Goal: Task Accomplishment & Management: Manage account settings

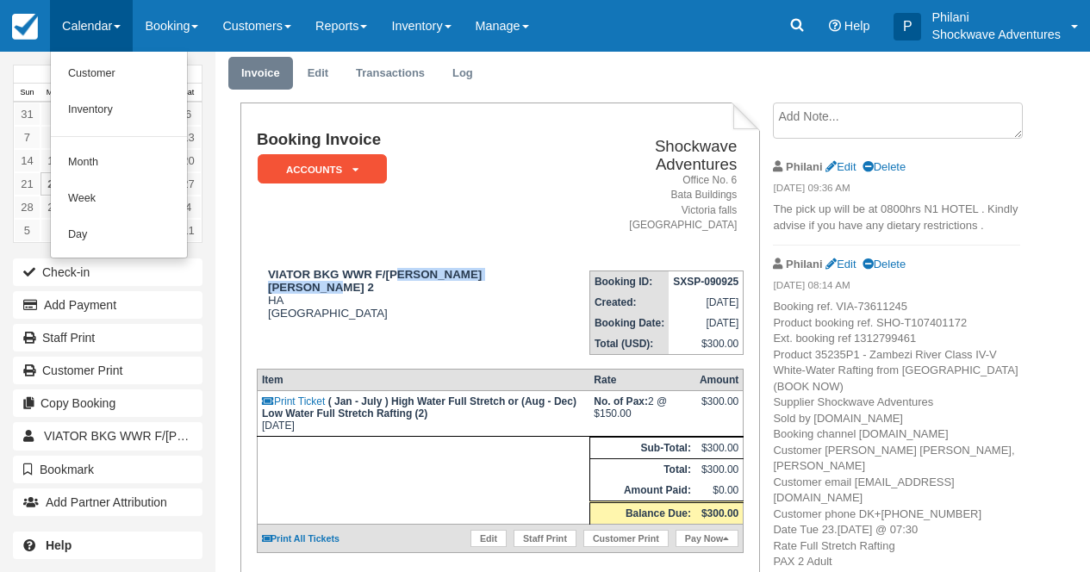
scroll to position [55, 0]
drag, startPoint x: 96, startPoint y: 156, endPoint x: 65, endPoint y: 89, distance: 74.0
click at [96, 156] on link "Month" at bounding box center [119, 163] width 136 height 36
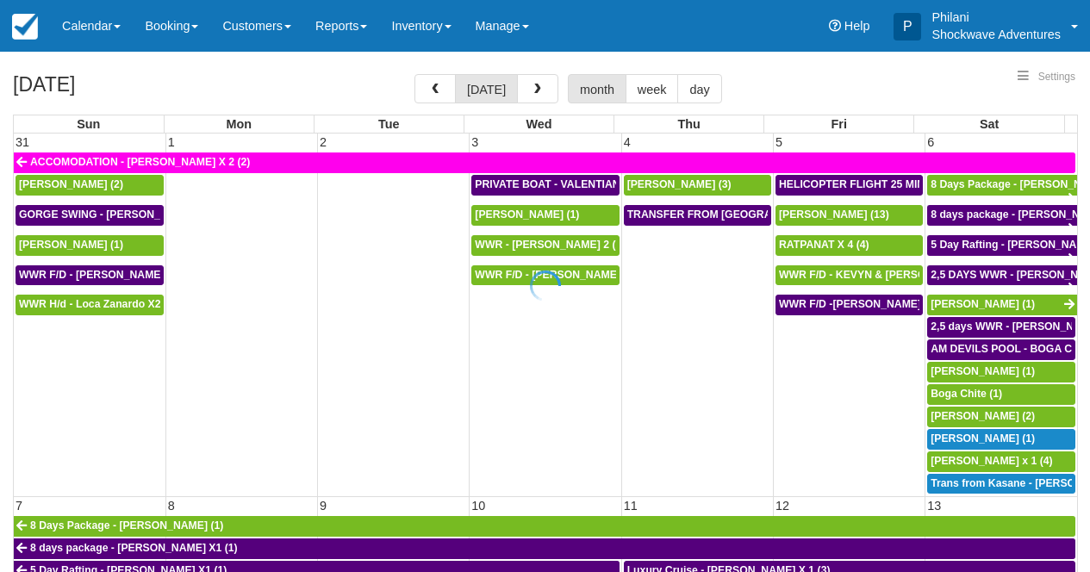
select select
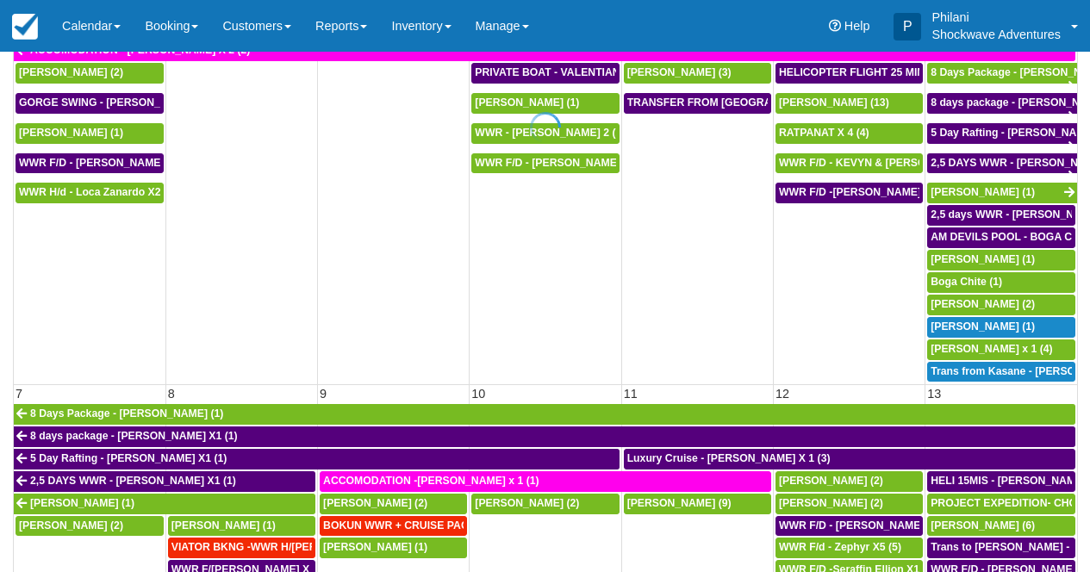
scroll to position [205, 0]
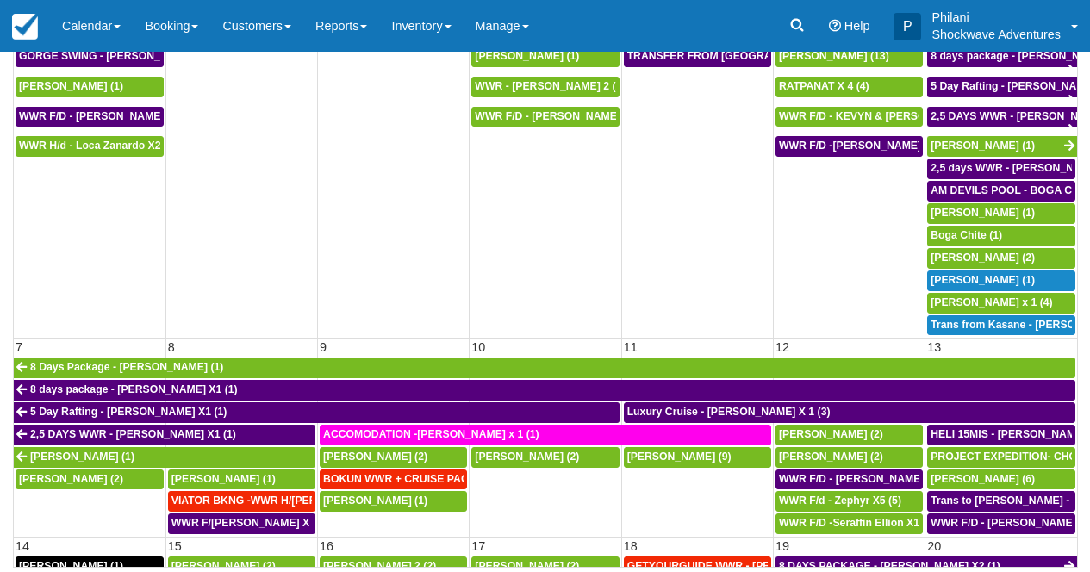
select select
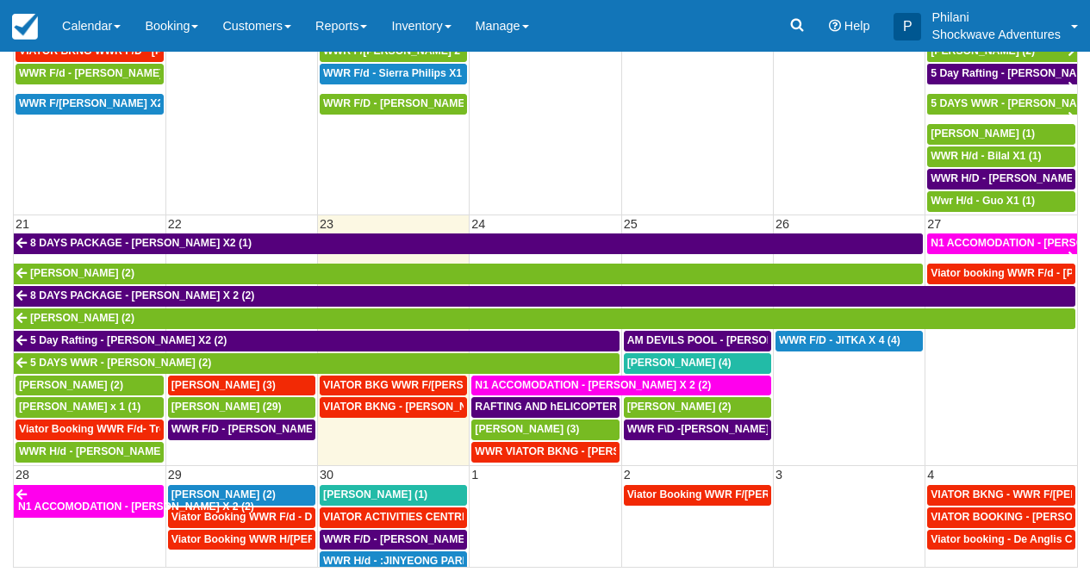
scroll to position [620, 0]
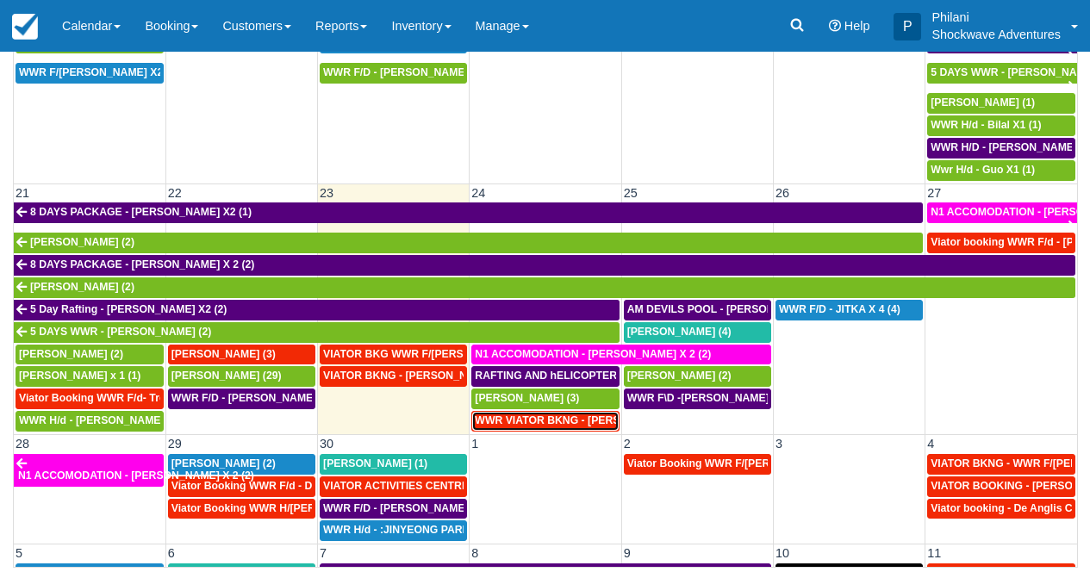
click at [556, 426] on span "WWR VIATOR BKNG - Tan, Nicholas X 2 (2)" at bounding box center [588, 420] width 226 height 12
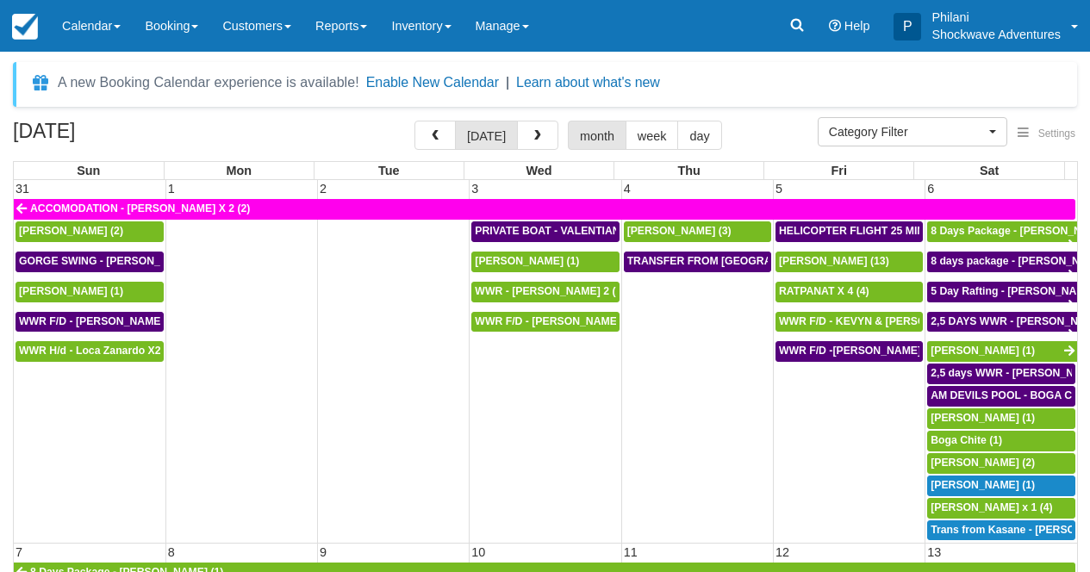
select select
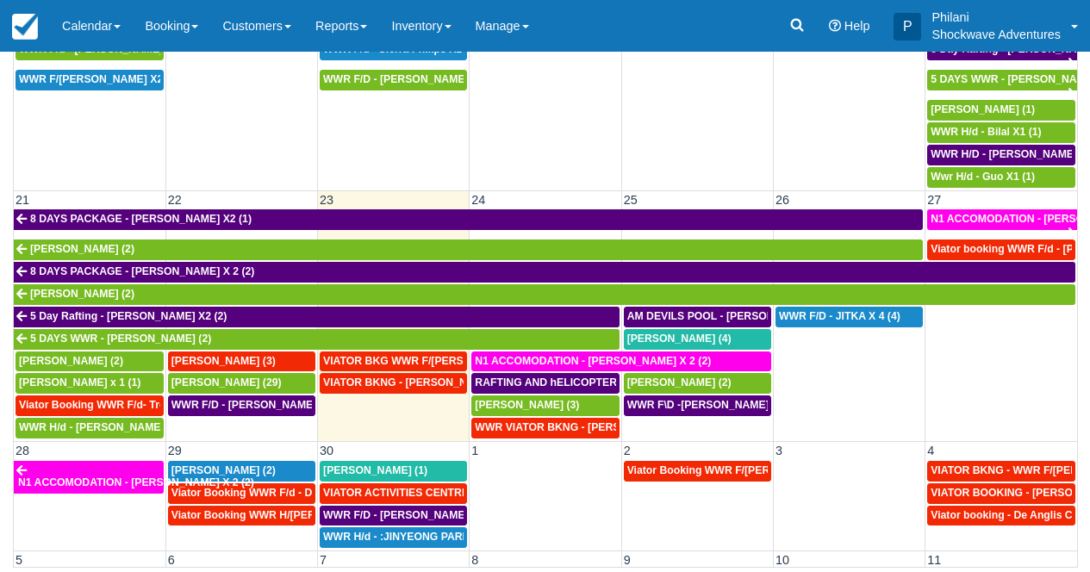
scroll to position [620, 0]
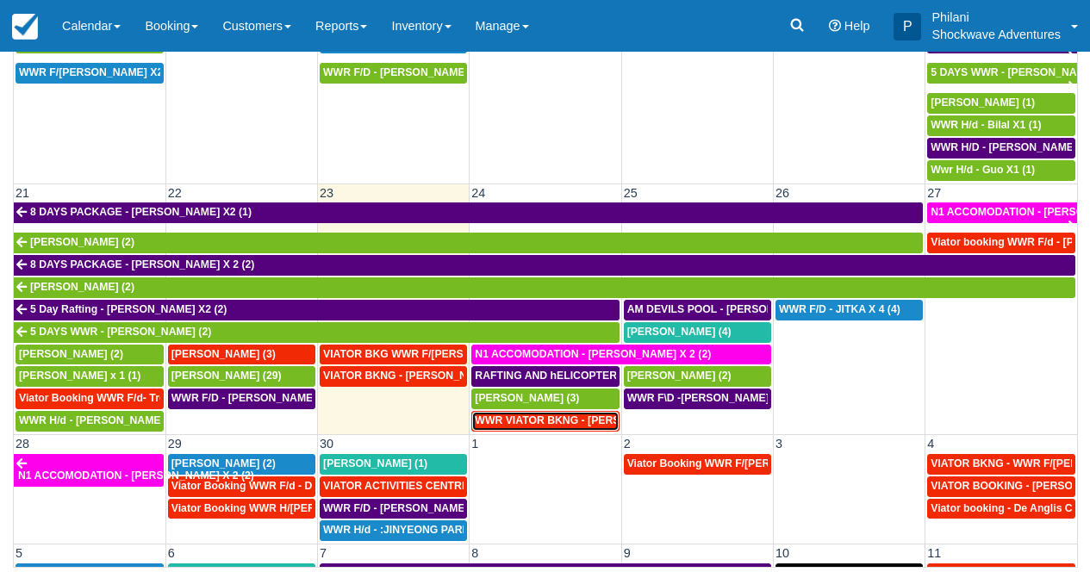
click at [586, 423] on span "WWR VIATOR BKNG - Tan, Nicholas X 2 (2)" at bounding box center [588, 420] width 226 height 12
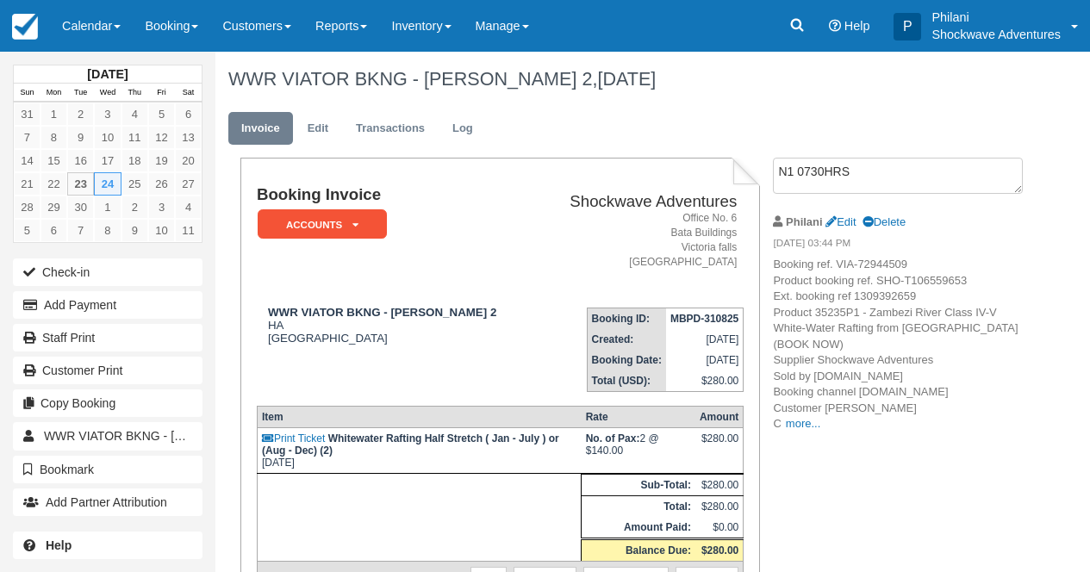
drag, startPoint x: 775, startPoint y: 171, endPoint x: 850, endPoint y: 167, distance: 75.0
click at [850, 167] on textarea "N1 0730HRS" at bounding box center [898, 176] width 250 height 36
click at [852, 217] on link "Edit" at bounding box center [840, 221] width 30 height 13
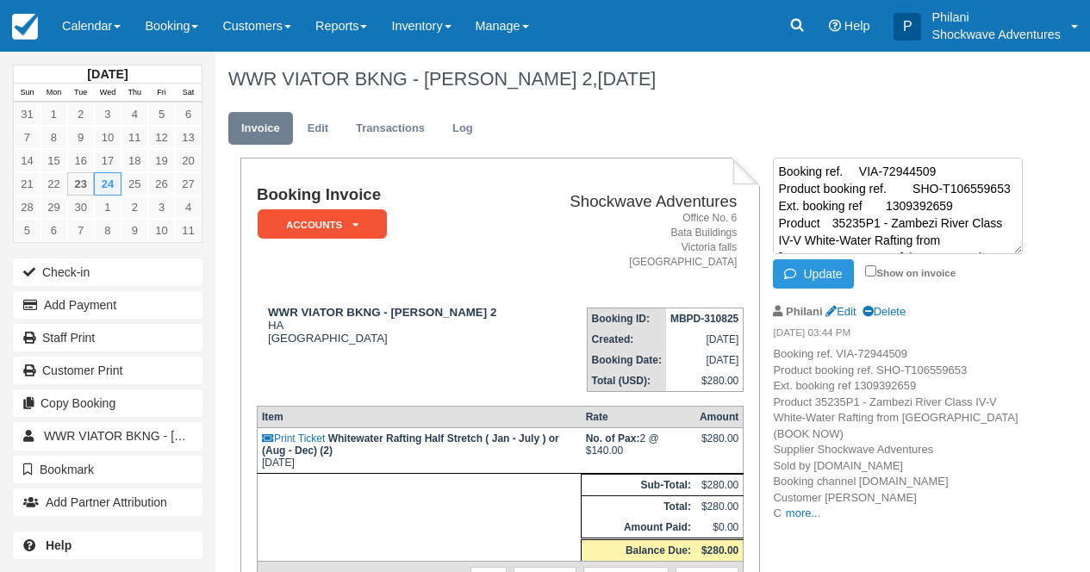
click at [780, 169] on textarea "Booking ref. VIA-72944509 Product booking ref. SHO-T106559653 Ext. booking ref …" at bounding box center [898, 206] width 250 height 96
click at [783, 177] on textarea "Booking ref. VIA-72944509 Product booking ref. SHO-T106559653 Ext. booking ref …" at bounding box center [898, 206] width 250 height 96
paste textarea "N1 0730HRS"
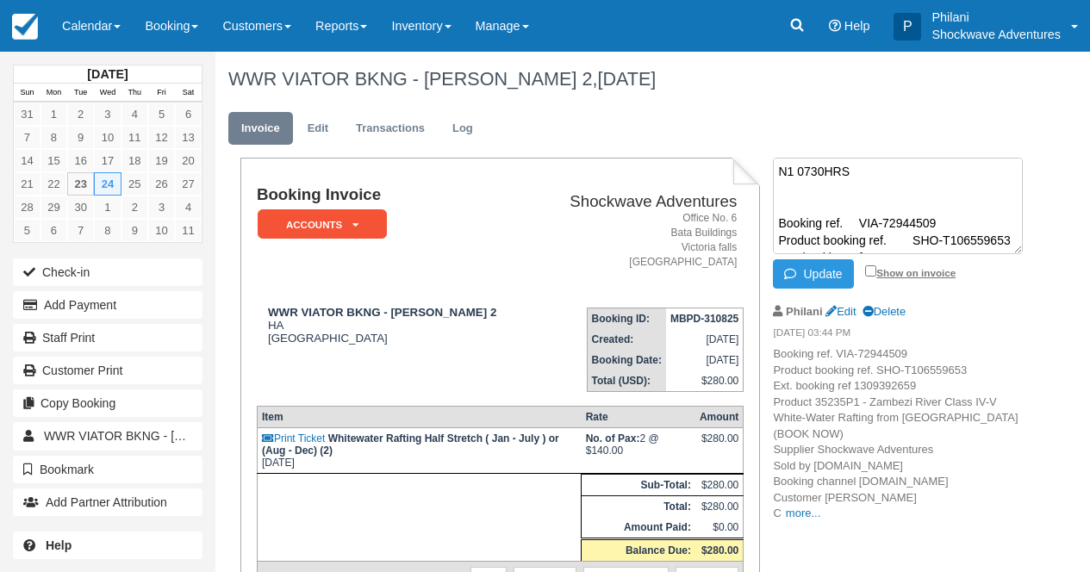
type textarea "N1 0730HRS Booking ref. VIA-72944509 Product booking ref. SHO-T106559653 Ext. b…"
click at [870, 269] on input "Show on invoice" at bounding box center [870, 270] width 11 height 11
checkbox input "true"
click at [839, 276] on button "Update" at bounding box center [813, 273] width 80 height 29
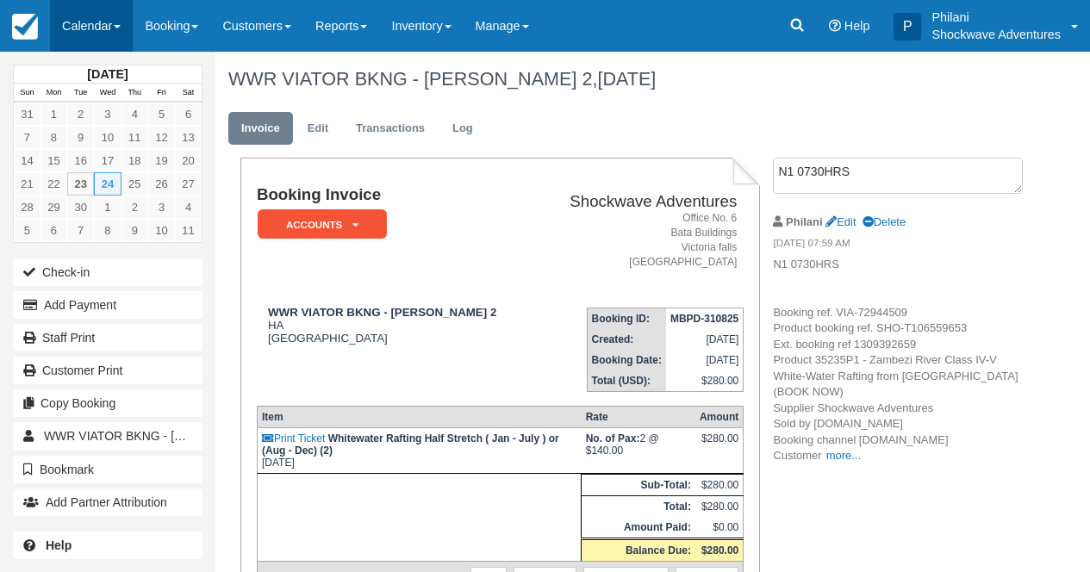
click at [115, 30] on link "Calendar" at bounding box center [91, 26] width 83 height 52
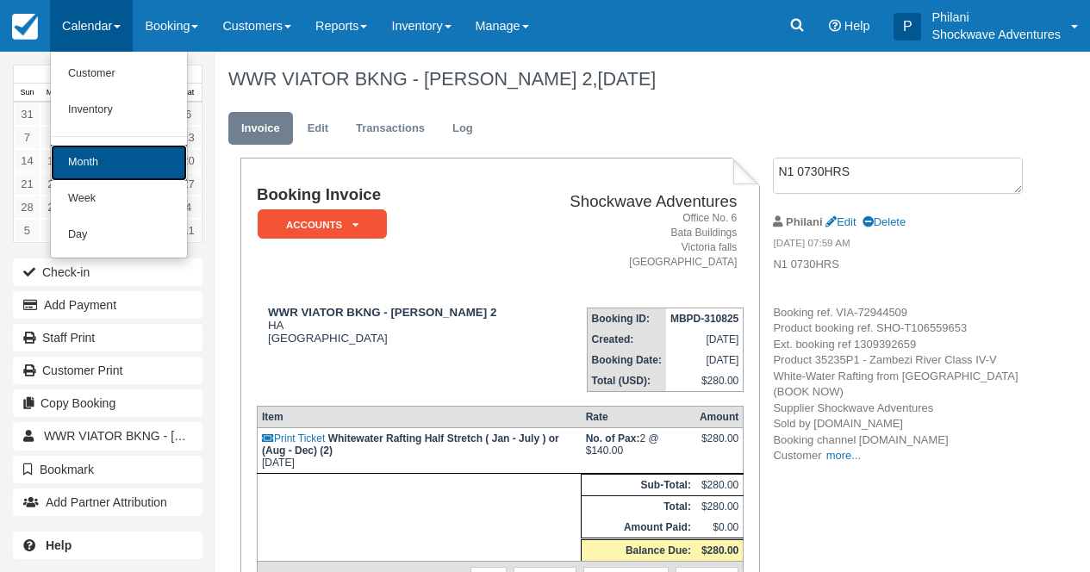
click at [143, 162] on link "Month" at bounding box center [119, 163] width 136 height 36
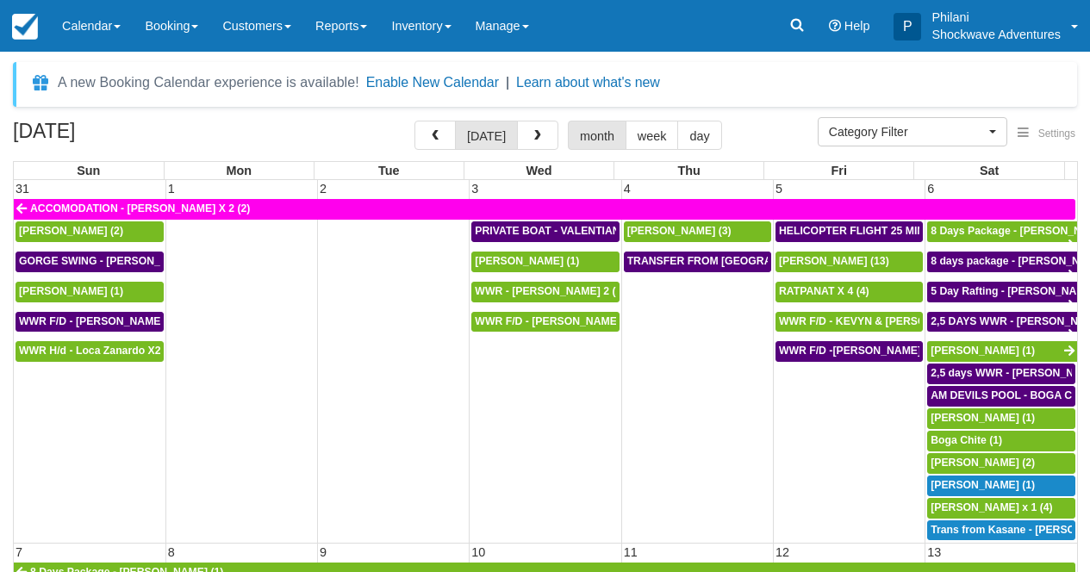
select select
